Goal: Task Accomplishment & Management: Complete application form

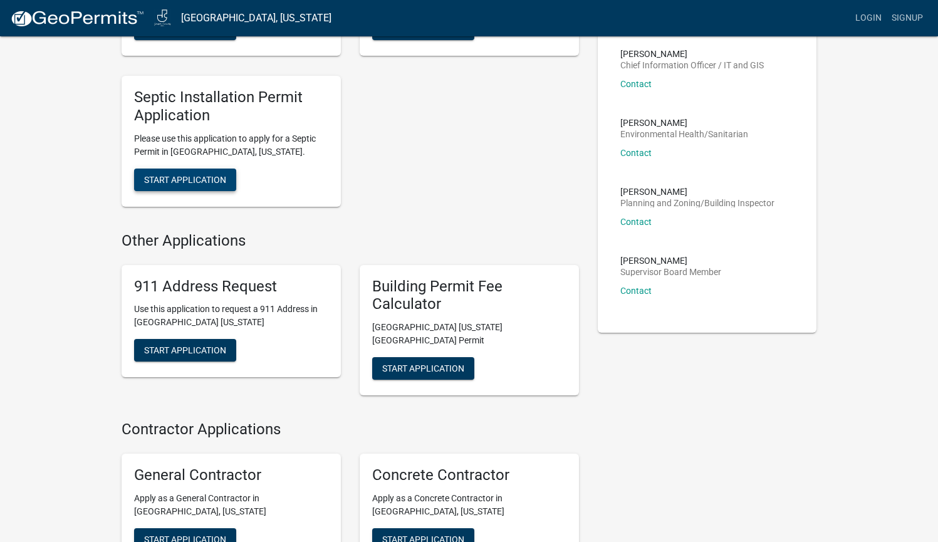
scroll to position [361, 0]
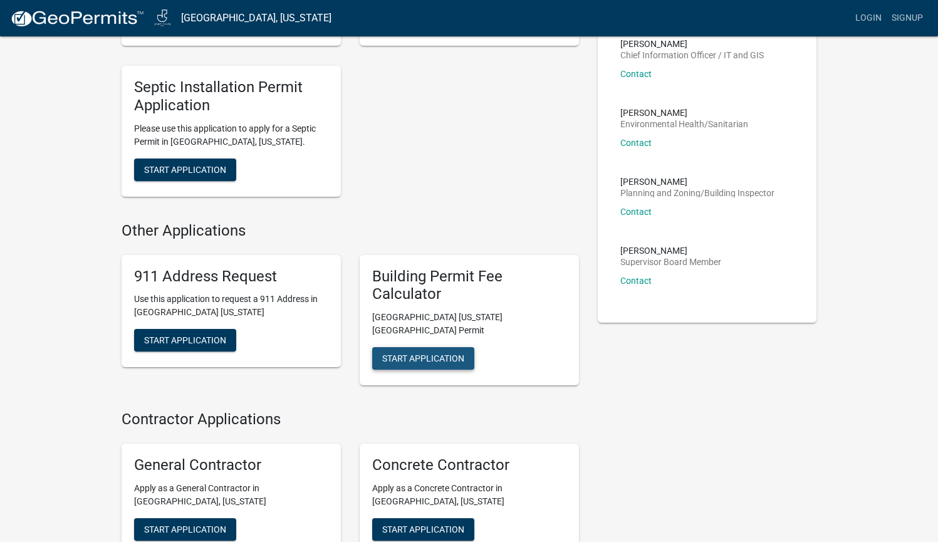
click at [402, 347] on button "Start Application" at bounding box center [423, 358] width 102 height 23
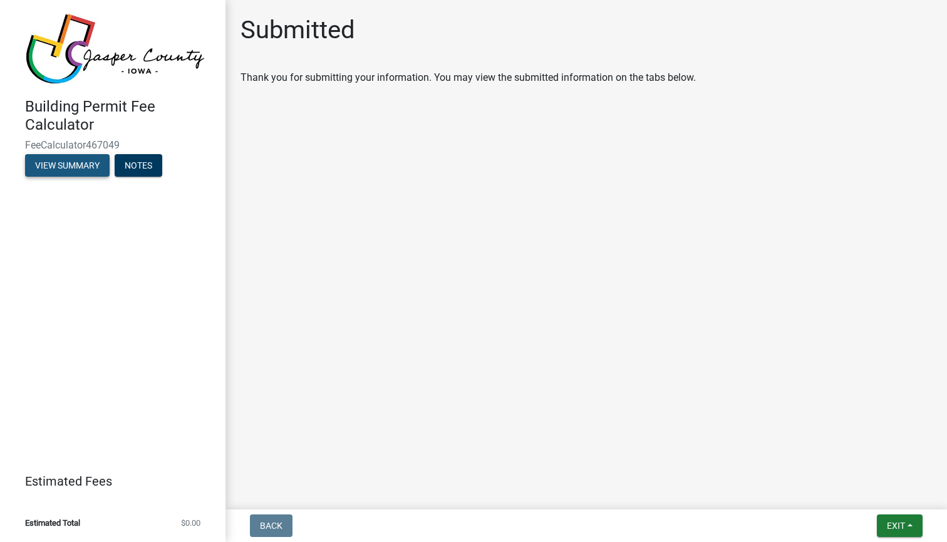
click at [87, 164] on button "View Summary" at bounding box center [67, 165] width 85 height 23
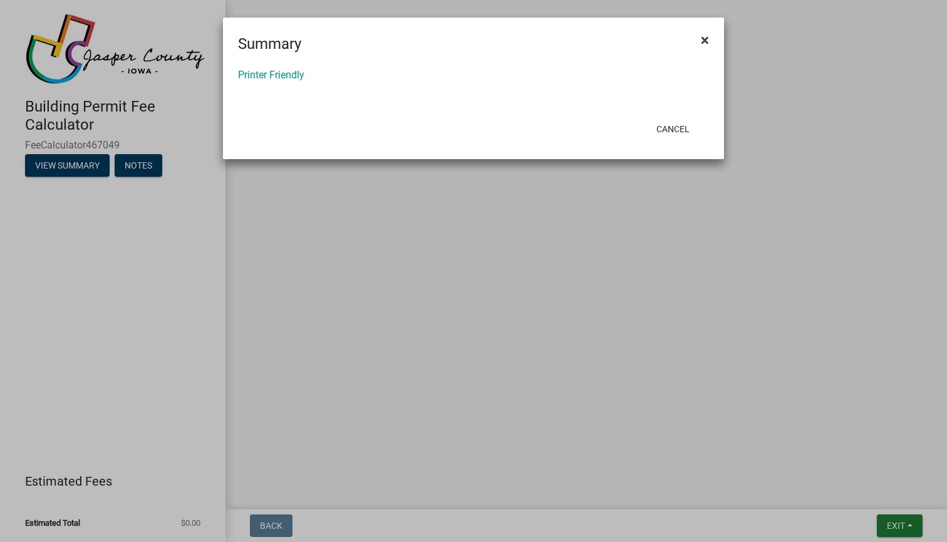
click at [703, 42] on span "×" at bounding box center [705, 40] width 8 height 18
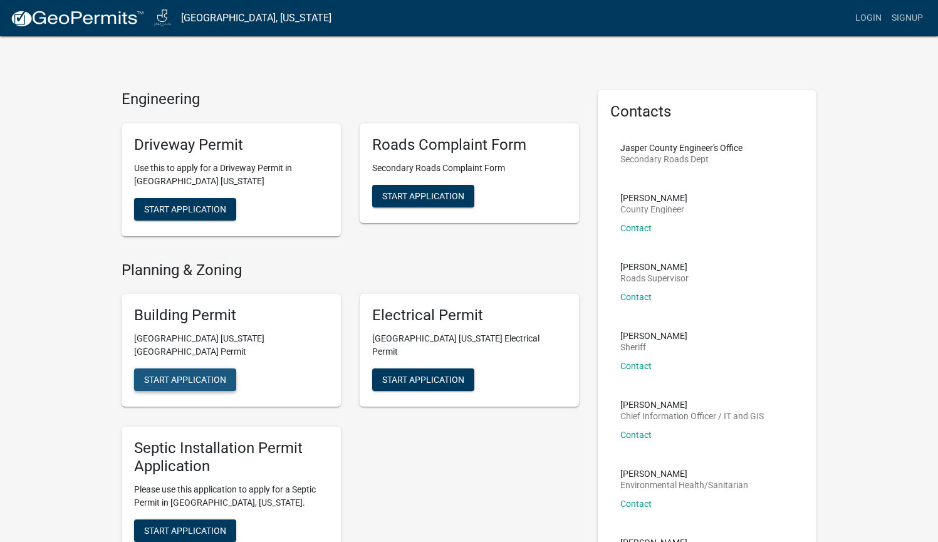
click at [181, 375] on span "Start Application" at bounding box center [185, 380] width 82 height 10
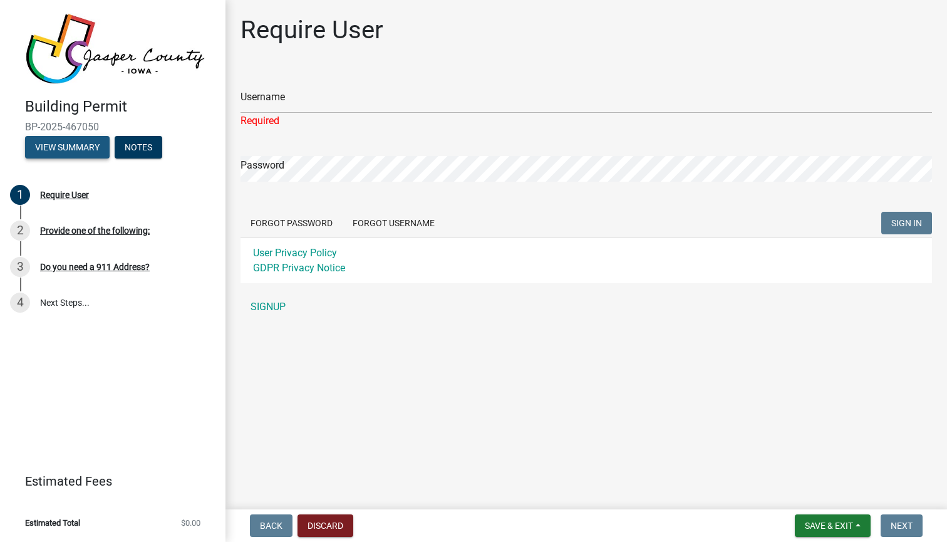
click at [78, 148] on button "View Summary" at bounding box center [67, 147] width 85 height 23
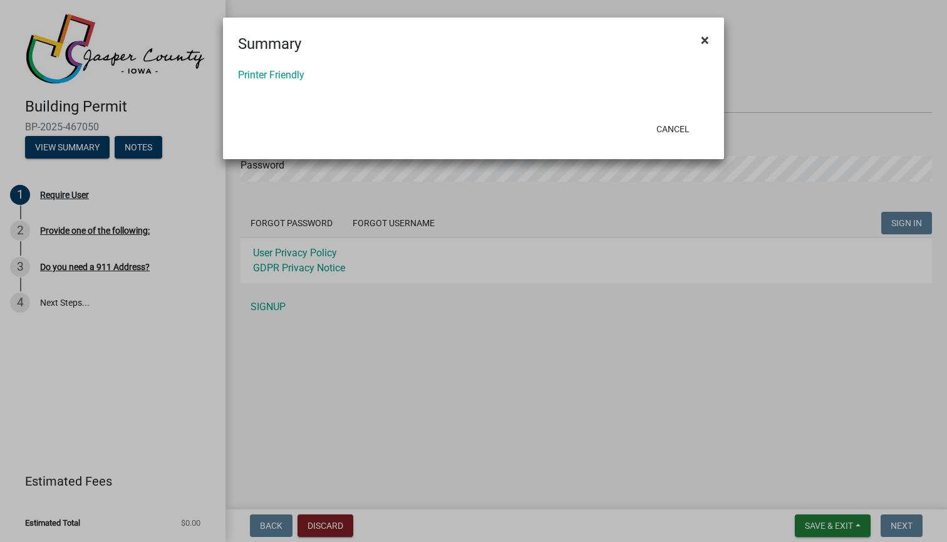
click at [704, 39] on span "×" at bounding box center [705, 40] width 8 height 18
